Goal: Communication & Community: Connect with others

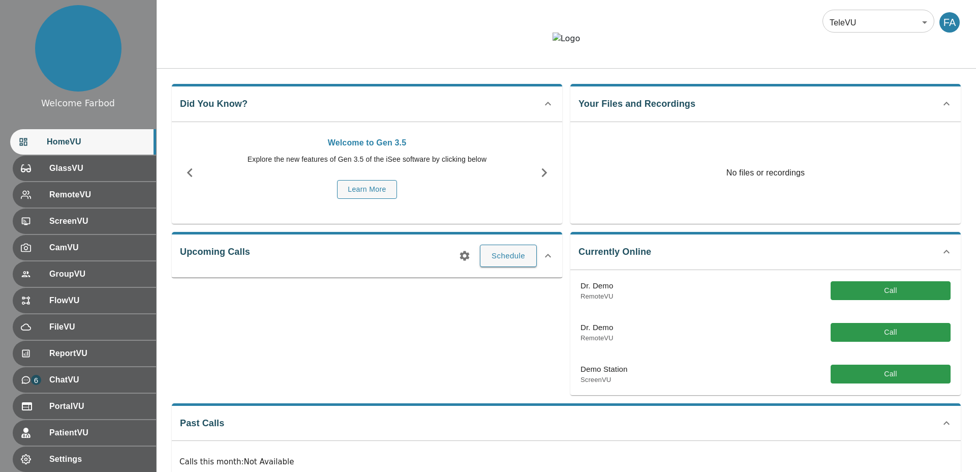
drag, startPoint x: 345, startPoint y: 81, endPoint x: 346, endPoint y: 90, distance: 8.8
click at [345, 60] on div at bounding box center [566, 46] width 819 height 27
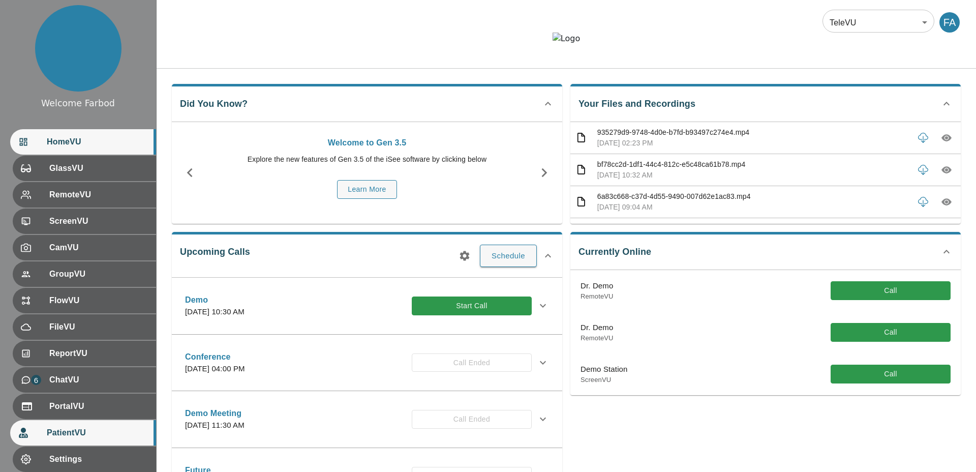
scroll to position [58, 0]
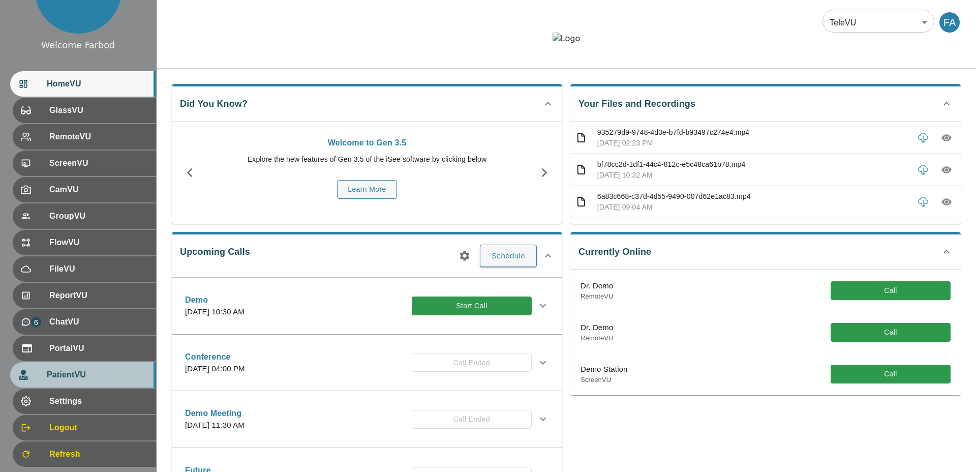
click at [71, 373] on span "PatientVU" at bounding box center [97, 375] width 101 height 12
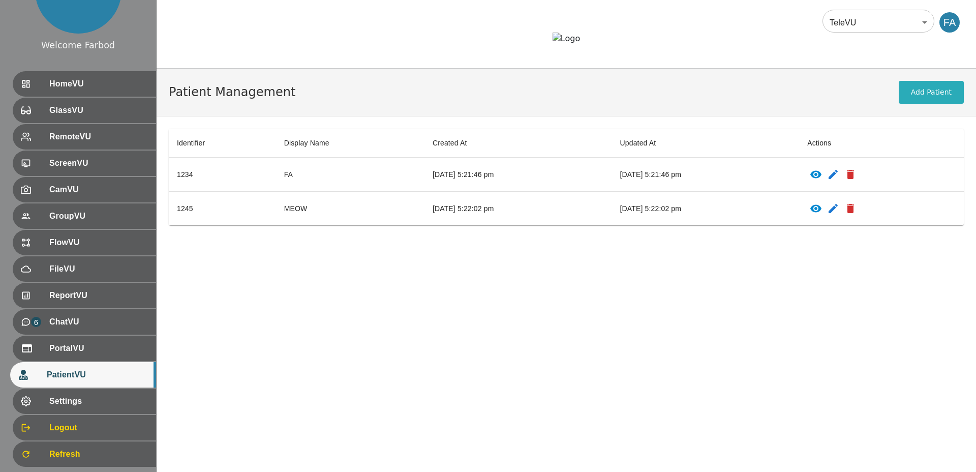
click at [822, 178] on icon "patients table" at bounding box center [815, 175] width 11 height 8
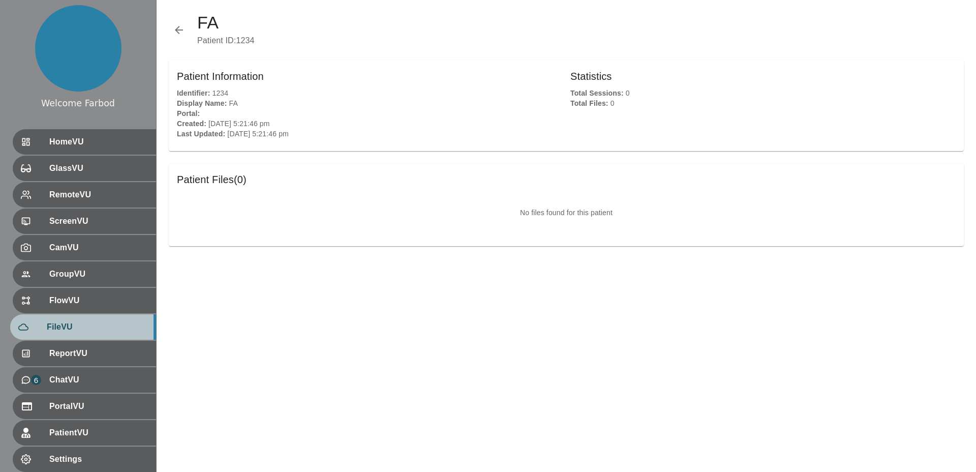
click at [80, 323] on span "FileVU" at bounding box center [97, 327] width 101 height 12
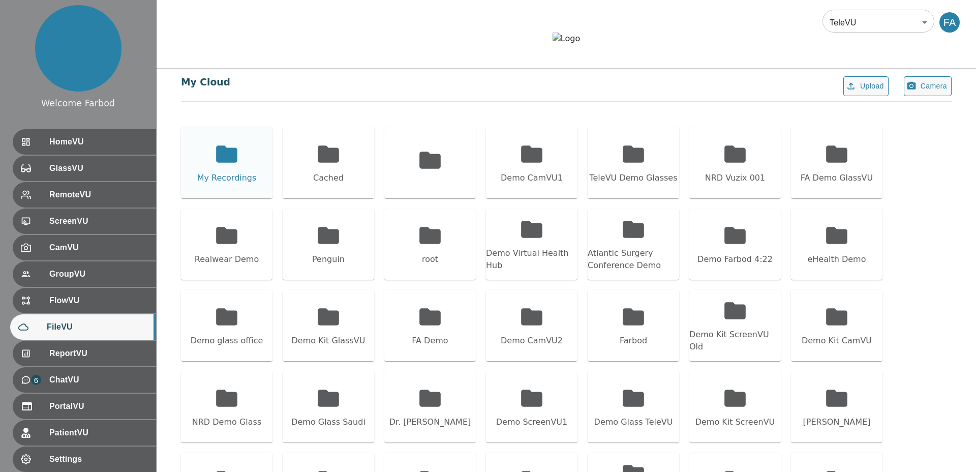
click at [236, 197] on div "My Recordings" at bounding box center [227, 162] width 92 height 71
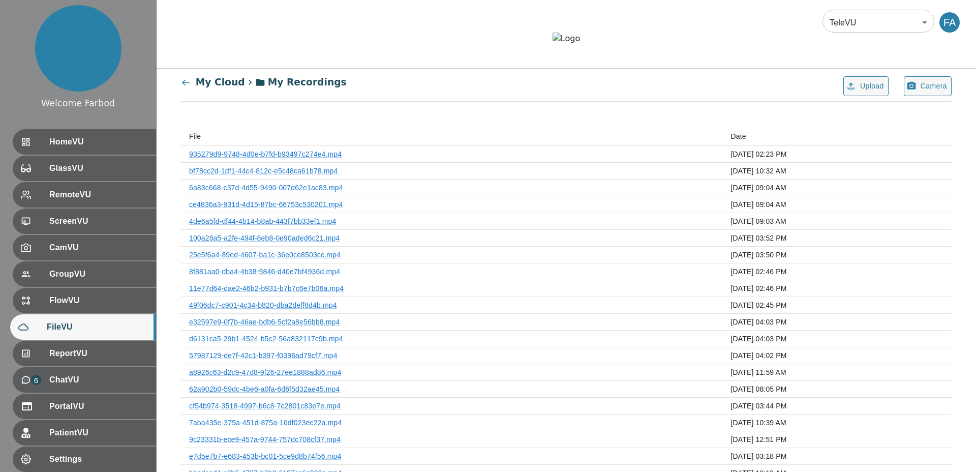
click at [186, 85] on icon at bounding box center [185, 82] width 7 height 6
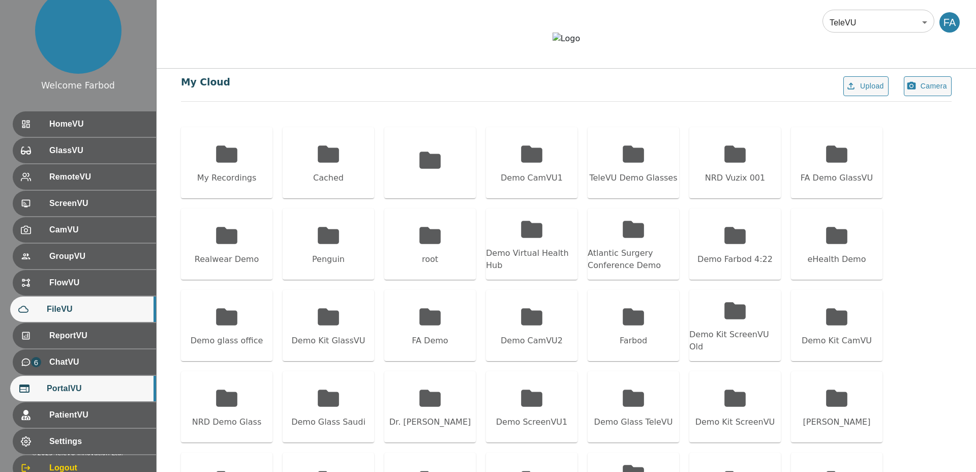
scroll to position [22, 0]
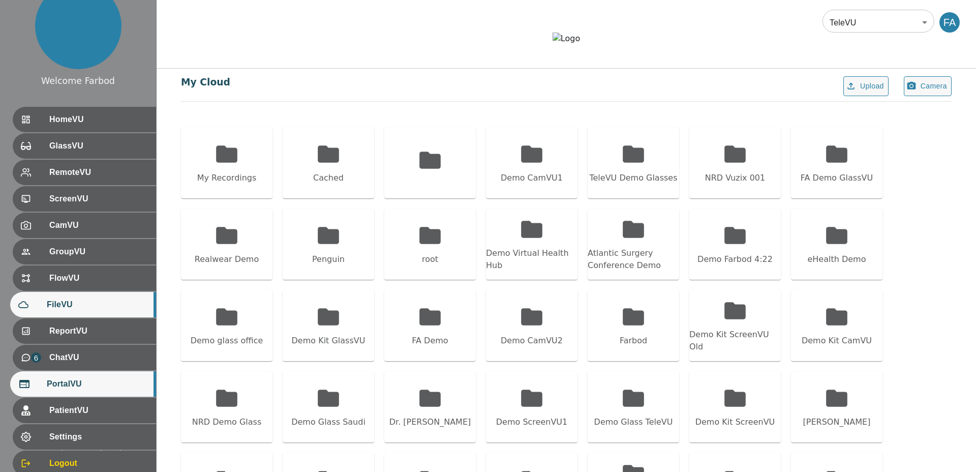
click at [69, 379] on span "PortalVU" at bounding box center [97, 384] width 101 height 12
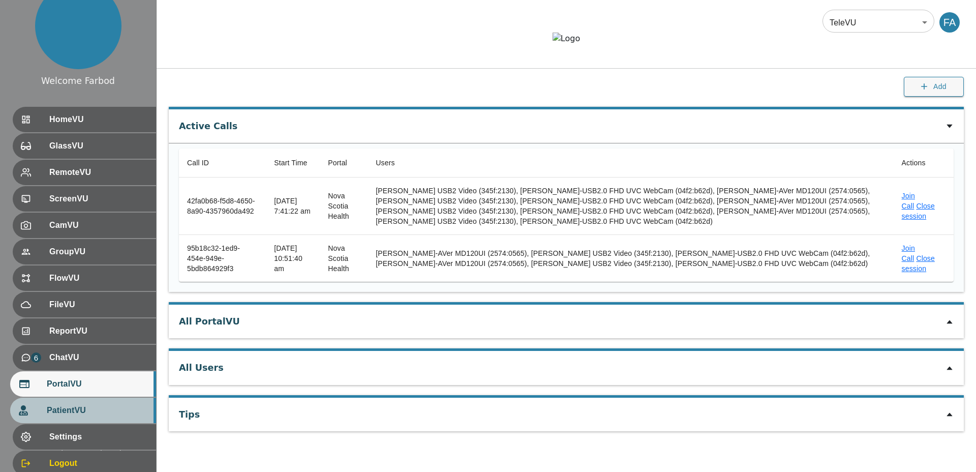
click at [77, 417] on div "PatientVU" at bounding box center [83, 410] width 146 height 25
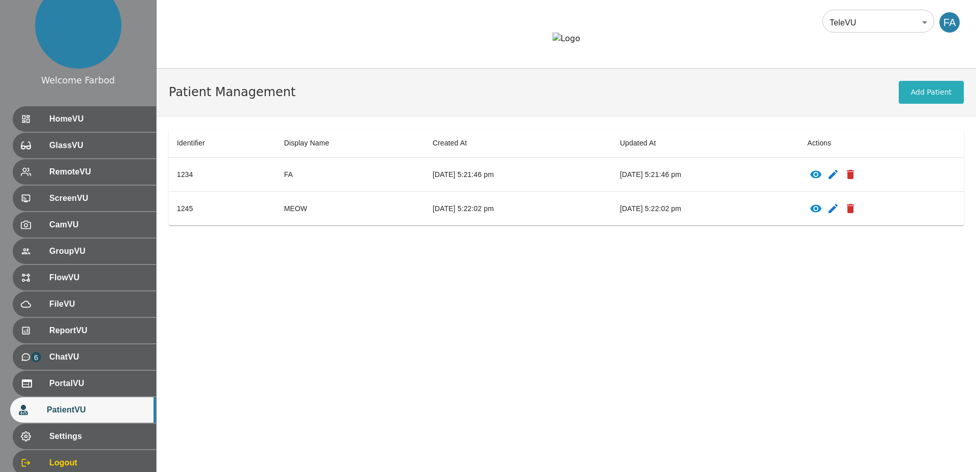
scroll to position [21, 0]
click at [822, 180] on icon "patients table" at bounding box center [816, 174] width 12 height 12
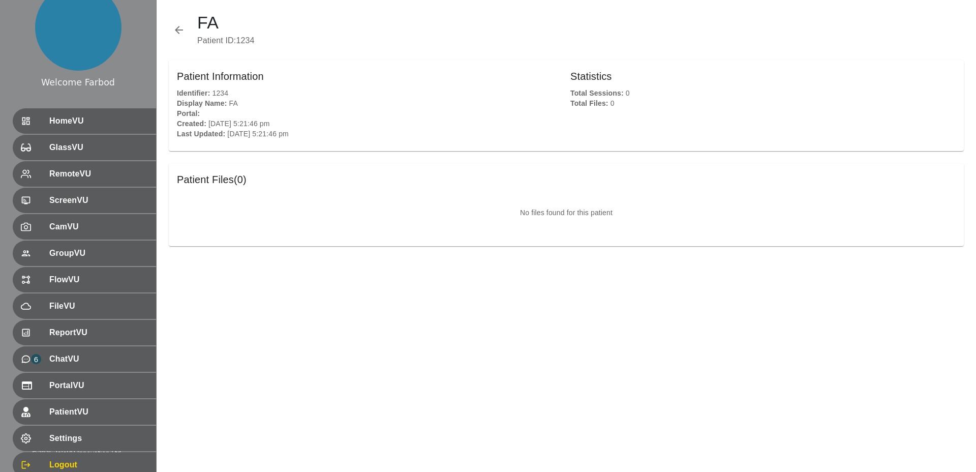
scroll to position [22, 0]
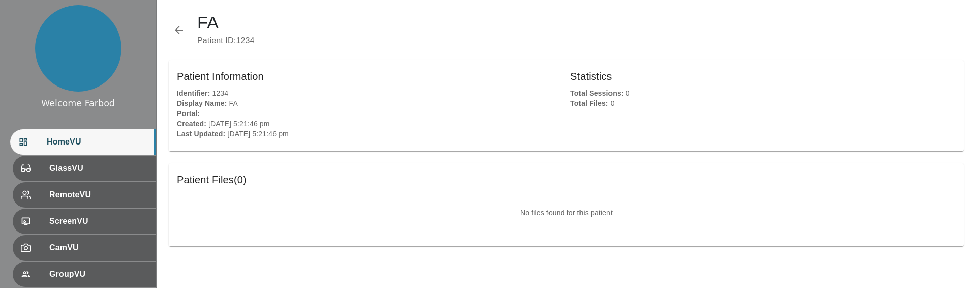
click at [83, 138] on span "HomeVU" at bounding box center [97, 142] width 101 height 12
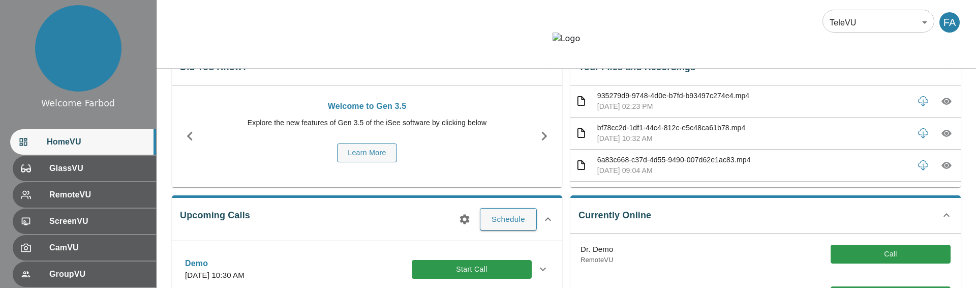
scroll to position [129, 0]
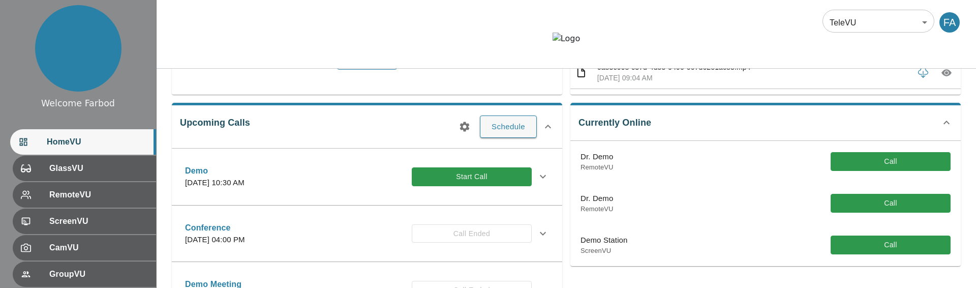
click at [425, 186] on button "Start Call" at bounding box center [472, 176] width 120 height 19
